Goal: Information Seeking & Learning: Learn about a topic

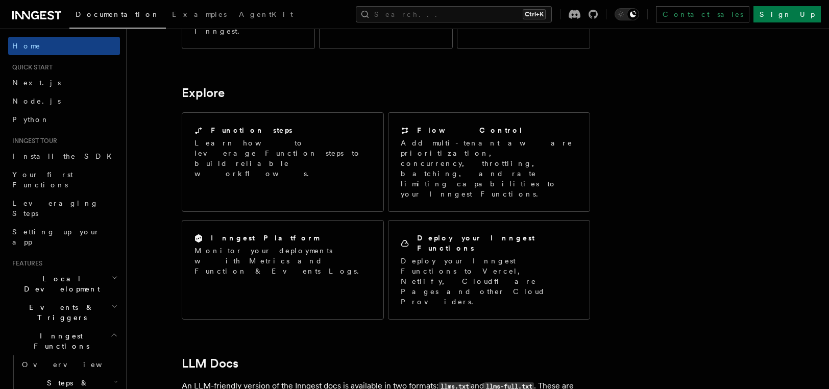
scroll to position [773, 0]
click at [492, 218] on article "Inngest Documentation Inngest is an event-driven durable execution platform tha…" at bounding box center [451, 34] width 617 height 1524
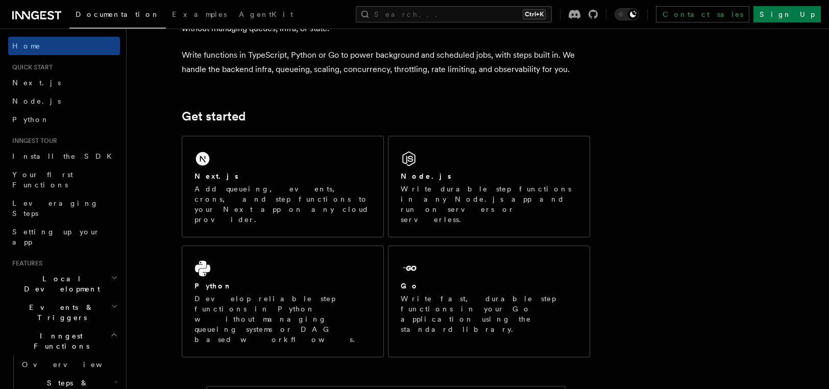
scroll to position [58, 0]
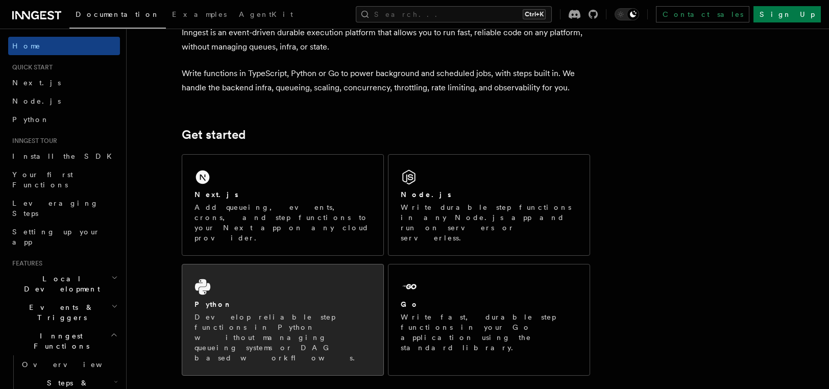
click at [259, 312] on p "Develop reliable step functions in Python without managing queueing systems or …" at bounding box center [283, 337] width 177 height 51
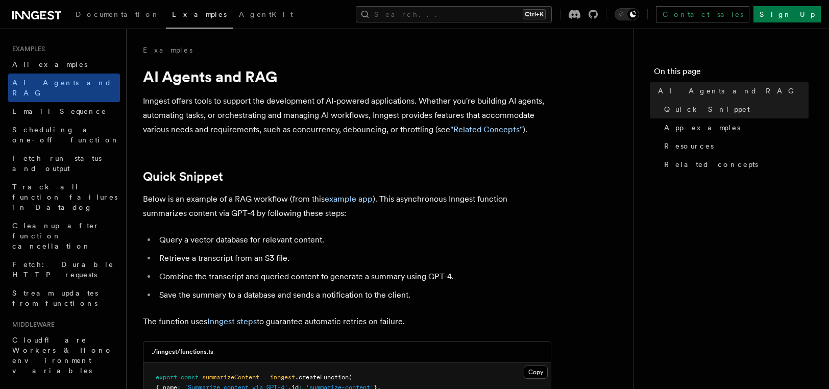
click at [500, 273] on li "Combine the transcript and queried content to generate a summary using GPT-4." at bounding box center [353, 277] width 395 height 14
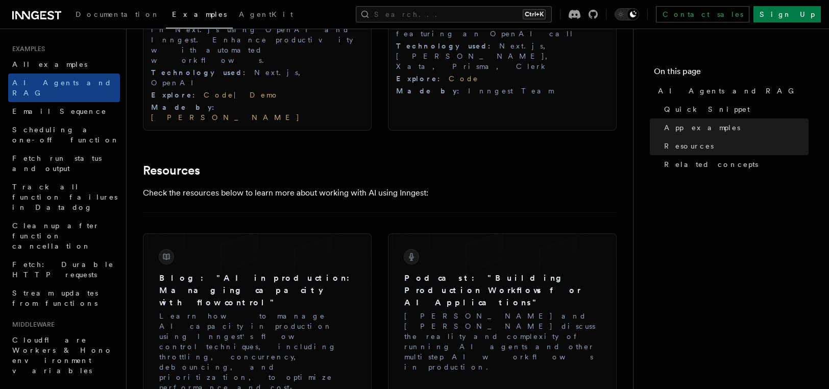
scroll to position [1328, 0]
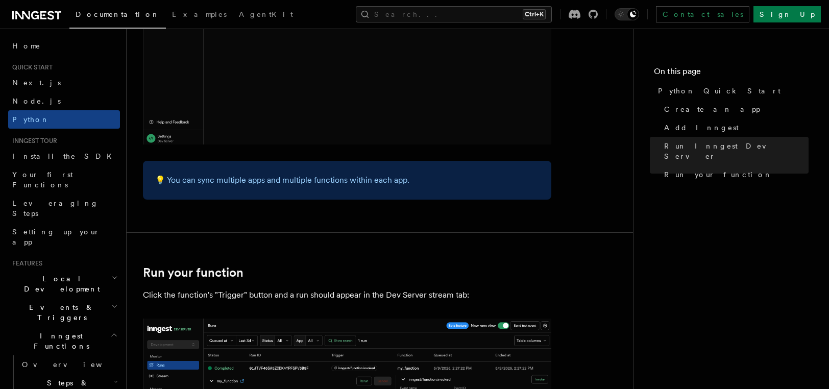
scroll to position [1824, 0]
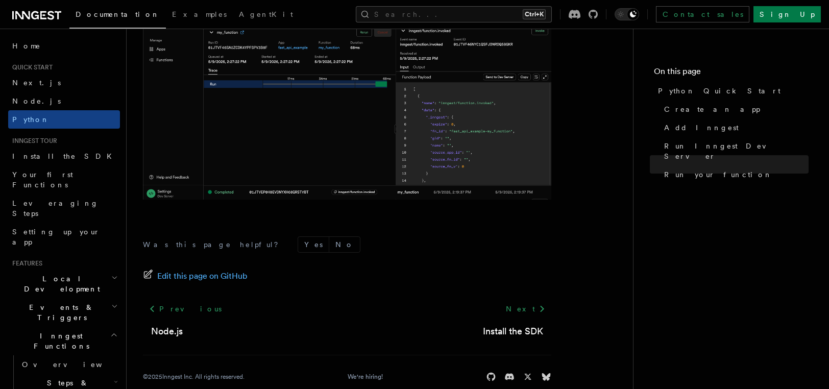
scroll to position [2192, 0]
